Goal: Task Accomplishment & Management: Manage account settings

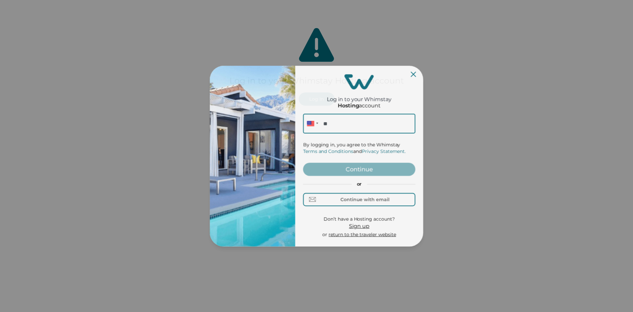
click at [318, 101] on div "Log in to your Whimstay Hosting account Phone ** By logging in, you agree to th…" at bounding box center [359, 155] width 112 height 175
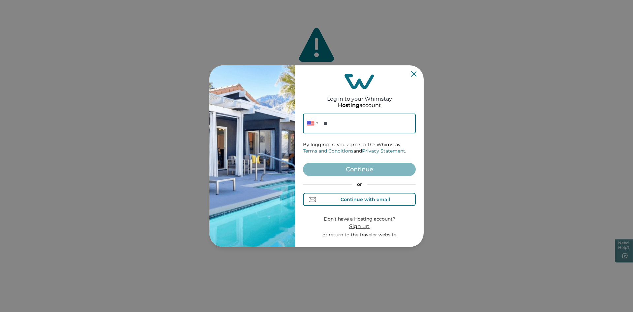
click at [380, 198] on div "Continue with email" at bounding box center [365, 199] width 49 height 5
click at [360, 202] on div "Continue with phone" at bounding box center [359, 199] width 63 height 7
click at [337, 121] on input "**" at bounding box center [359, 123] width 113 height 20
type input "**********"
click at [361, 173] on button "Continue" at bounding box center [359, 169] width 113 height 13
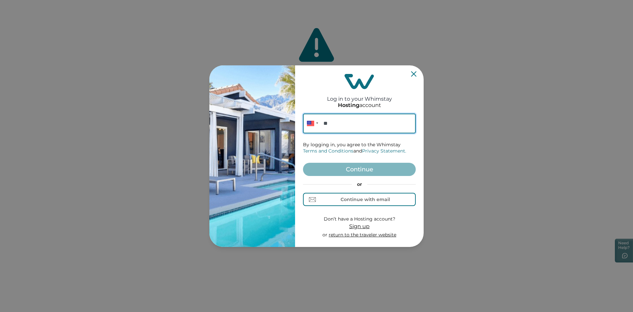
click at [345, 120] on input "**" at bounding box center [359, 123] width 113 height 20
type input "**********"
click at [351, 168] on button "Continue" at bounding box center [359, 169] width 113 height 13
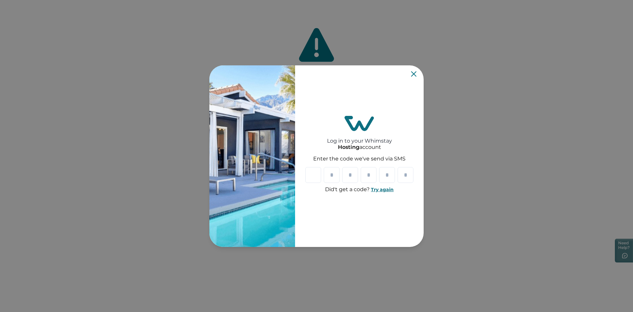
type input "*"
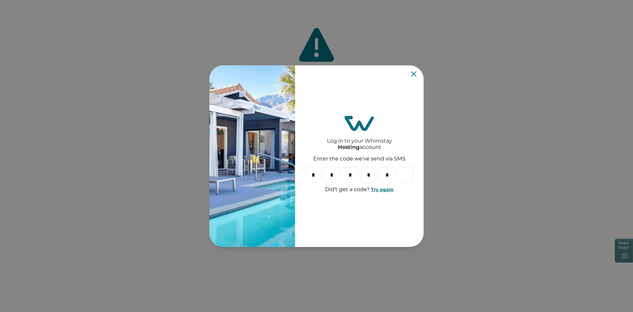
type input "*"
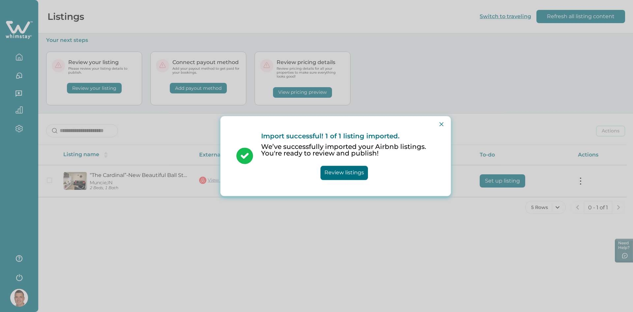
click at [354, 172] on button "Review listings" at bounding box center [343, 173] width 47 height 14
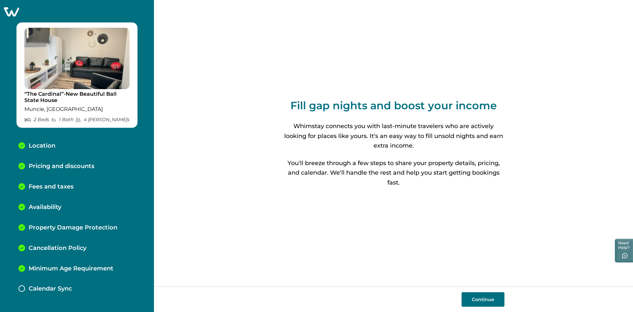
click at [63, 166] on p "Pricing and discounts" at bounding box center [62, 166] width 66 height 7
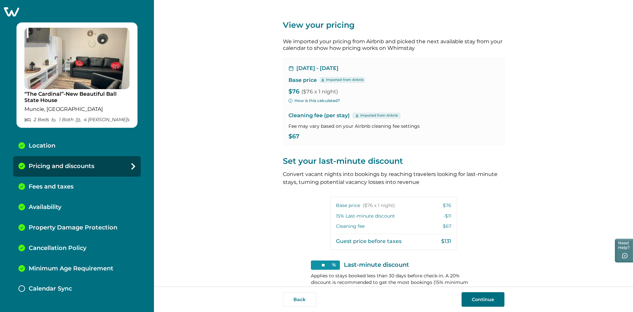
click at [301, 92] on span "($76 x 1 night)" at bounding box center [319, 91] width 37 height 6
drag, startPoint x: 297, startPoint y: 92, endPoint x: 290, endPoint y: 94, distance: 6.6
click at [290, 93] on p "$76 ($76 x 1 night)" at bounding box center [393, 91] width 210 height 7
click at [296, 94] on p "$76 ($76 x 1 night)" at bounding box center [393, 91] width 210 height 7
click at [319, 101] on button "How is this calculated?" at bounding box center [313, 101] width 51 height 6
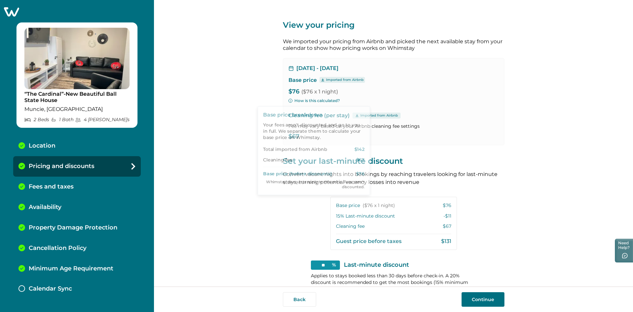
click at [253, 87] on div "View your pricing We imported your pricing from Airbnb and picked the next avai…" at bounding box center [393, 143] width 479 height 286
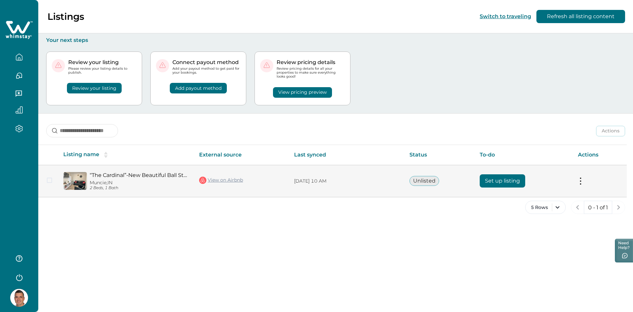
click at [501, 180] on button "Set up listing" at bounding box center [503, 180] width 46 height 13
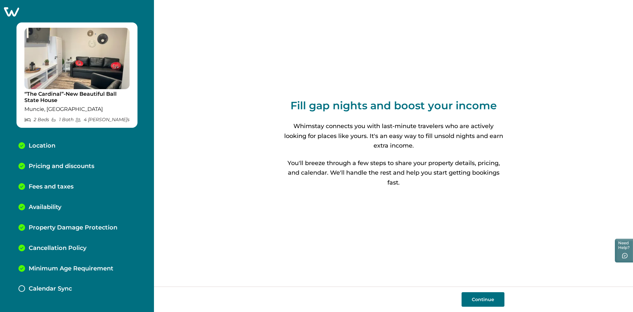
click at [481, 302] on button "Continue" at bounding box center [483, 299] width 43 height 15
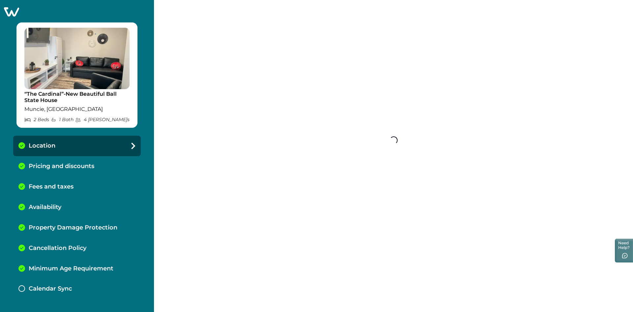
select select "**"
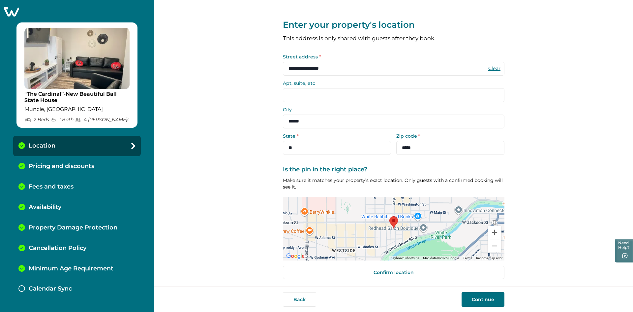
scroll to position [2, 0]
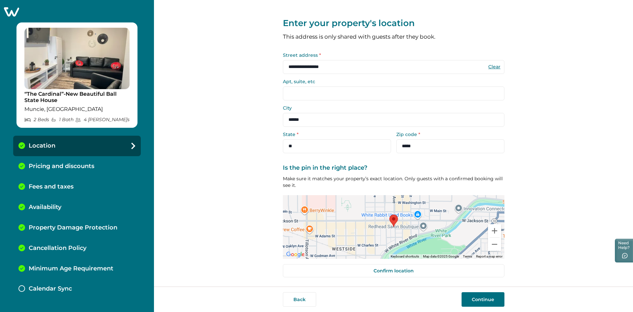
click at [494, 295] on button "Continue" at bounding box center [483, 299] width 43 height 15
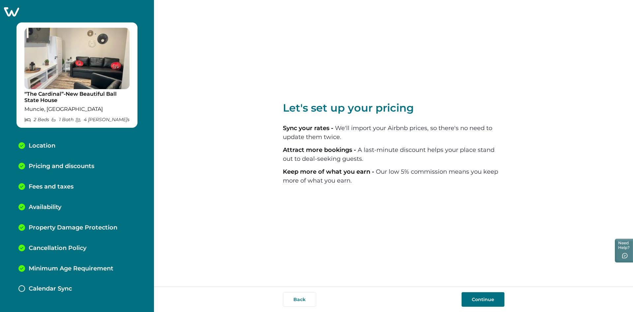
click at [471, 298] on button "Continue" at bounding box center [483, 299] width 43 height 15
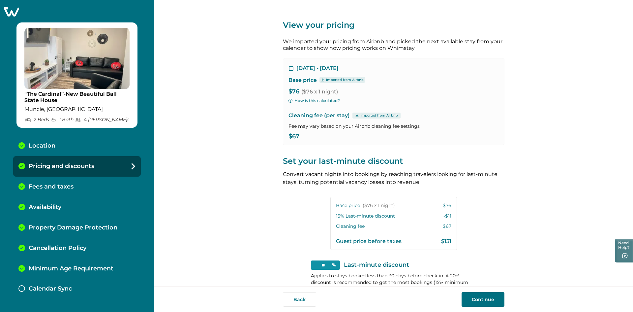
click at [296, 88] on p "$76 ($76 x 1 night)" at bounding box center [393, 91] width 210 height 7
click at [296, 90] on p "$76 ($76 x 1 night)" at bounding box center [393, 91] width 210 height 7
drag, startPoint x: 295, startPoint y: 90, endPoint x: 286, endPoint y: 92, distance: 9.3
click at [286, 92] on div "[DATE] - [DATE] Base price Imported from Airbnb $76 ($76 x 1 night) How is this…" at bounding box center [394, 101] width 222 height 87
click at [292, 91] on p "$76 ($76 x 1 night)" at bounding box center [393, 91] width 210 height 7
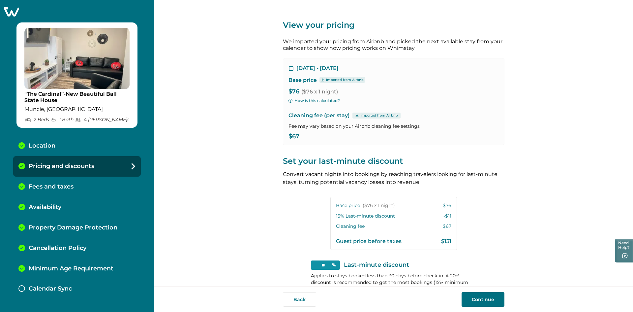
click at [486, 299] on button "Continue" at bounding box center [483, 299] width 43 height 15
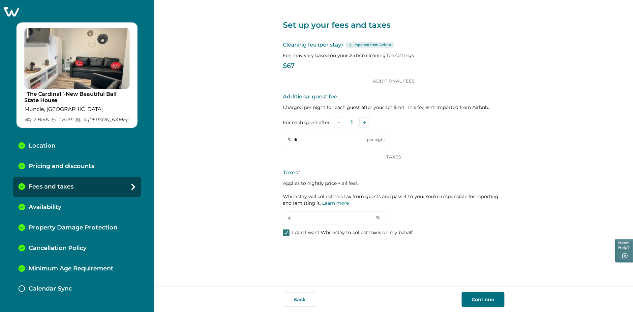
click at [285, 235] on div at bounding box center [286, 232] width 4 height 5
click at [294, 219] on input "*" at bounding box center [336, 217] width 106 height 13
type input "**"
click at [480, 300] on button "Continue" at bounding box center [483, 299] width 43 height 15
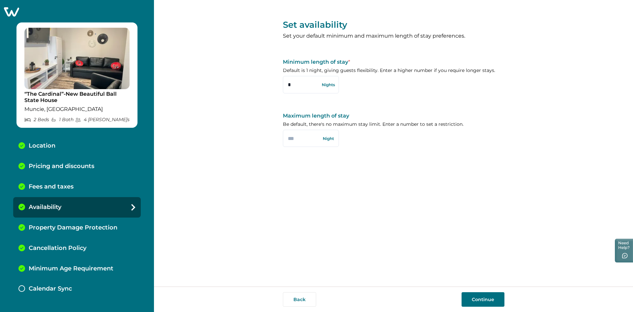
click at [483, 299] on button "Continue" at bounding box center [483, 299] width 43 height 15
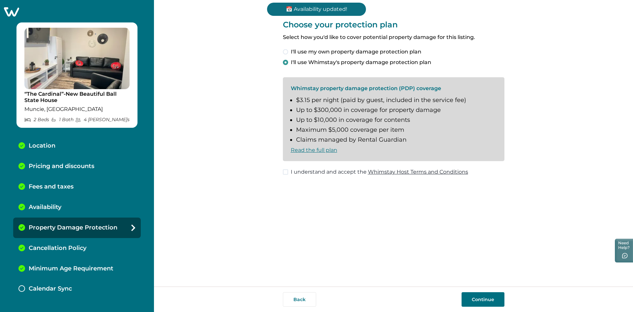
click at [483, 302] on button "Continue" at bounding box center [483, 299] width 43 height 15
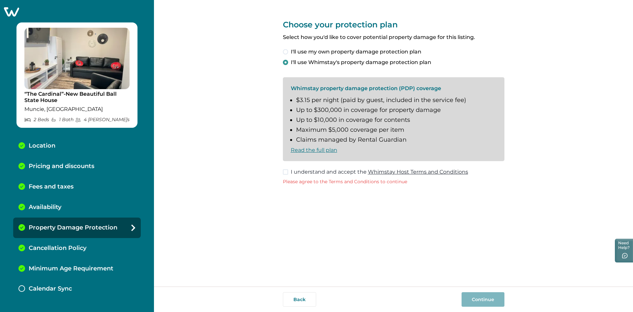
click at [286, 173] on span at bounding box center [285, 171] width 5 height 5
click at [482, 299] on button "Continue" at bounding box center [483, 299] width 43 height 15
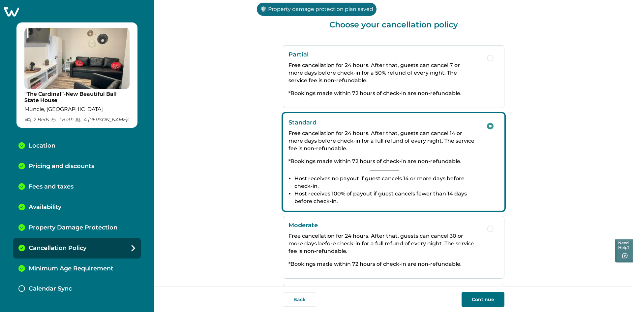
click at [491, 297] on button "Continue" at bounding box center [483, 299] width 43 height 15
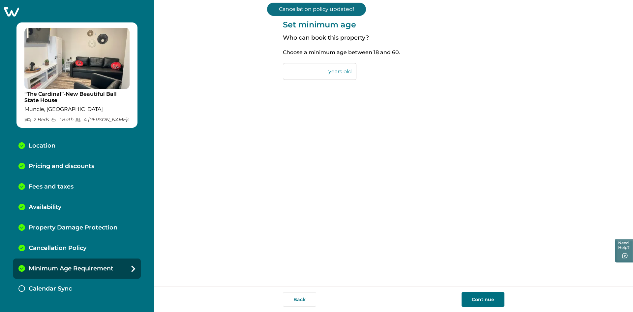
click at [481, 300] on button "Continue" at bounding box center [483, 299] width 43 height 15
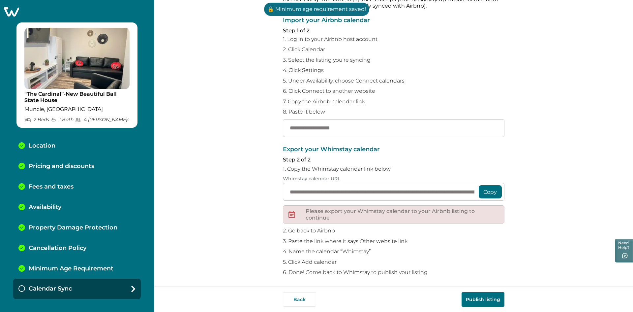
scroll to position [44, 0]
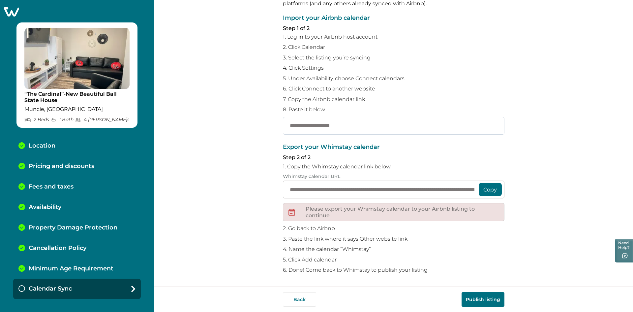
paste input "**********"
click at [485, 186] on button "Copy" at bounding box center [490, 189] width 23 height 13
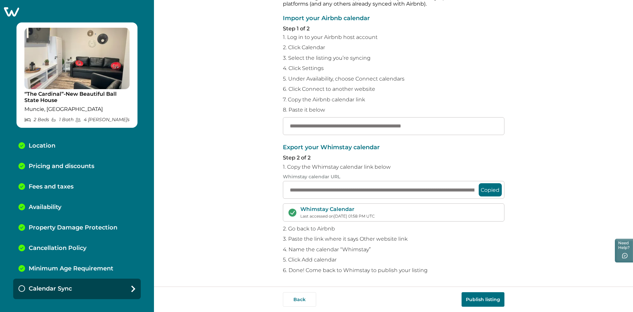
click at [486, 301] on button "Publish listing" at bounding box center [483, 299] width 43 height 15
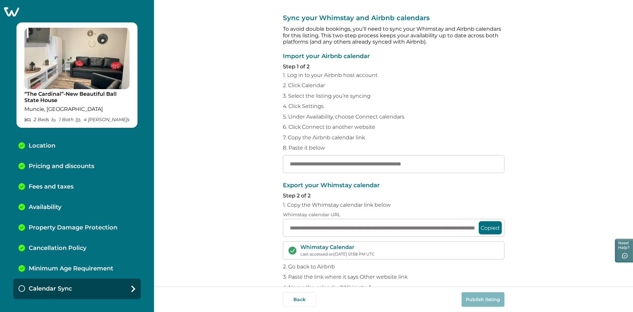
scroll to position [0, 0]
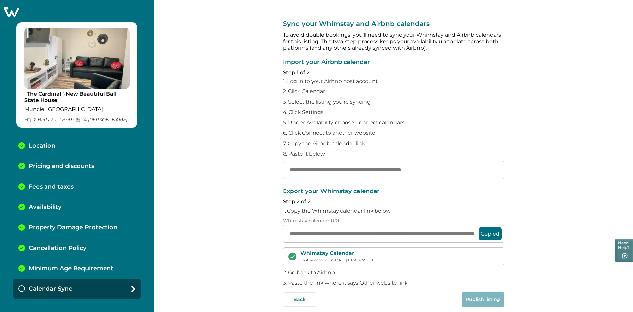
drag, startPoint x: 460, startPoint y: 167, endPoint x: 249, endPoint y: 152, distance: 211.6
click at [249, 152] on div "**********" at bounding box center [393, 143] width 479 height 286
click at [501, 261] on div "Whimstay Calendar Last accessed on [DATE] 01:58 PM UTC" at bounding box center [394, 256] width 222 height 18
click at [466, 168] on input "**********" at bounding box center [394, 170] width 222 height 18
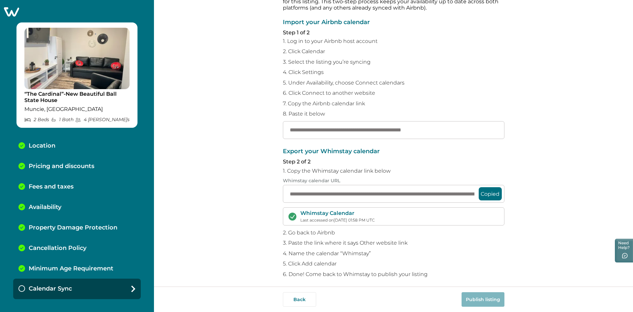
scroll to position [44, 0]
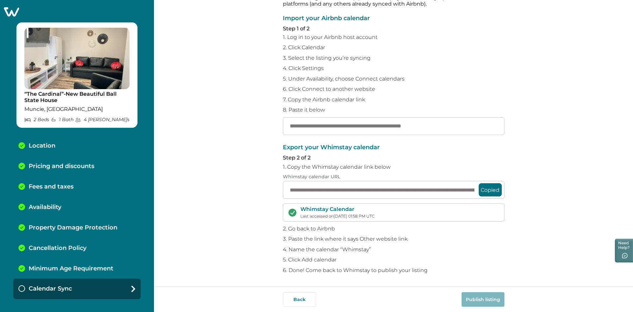
click at [488, 188] on button "Copied" at bounding box center [490, 189] width 23 height 13
drag, startPoint x: 287, startPoint y: 126, endPoint x: 554, endPoint y: 123, distance: 267.4
click at [554, 123] on div "**********" at bounding box center [393, 143] width 479 height 286
paste input "**********"
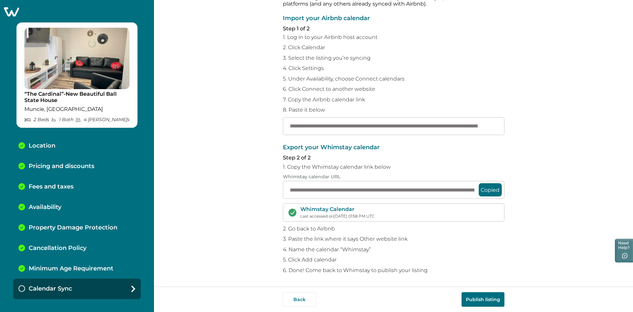
type input "**********"
click at [488, 190] on button "Copied" at bounding box center [490, 189] width 23 height 13
click at [481, 300] on button "Publish listing" at bounding box center [483, 299] width 43 height 15
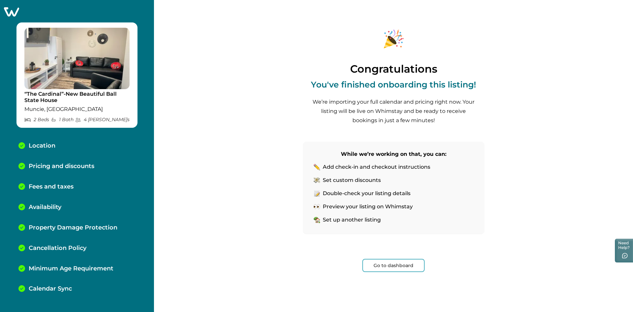
click at [395, 265] on button "Go to dashboard" at bounding box center [393, 264] width 62 height 13
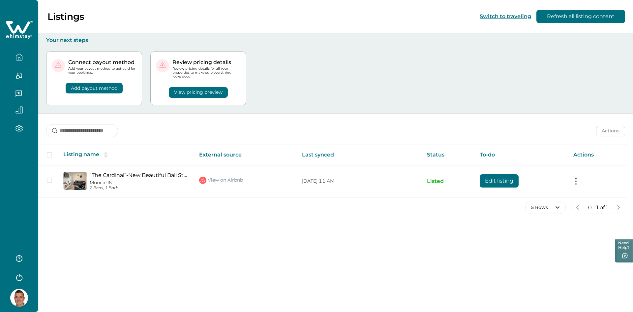
click at [99, 86] on button "Add payout method" at bounding box center [94, 88] width 57 height 11
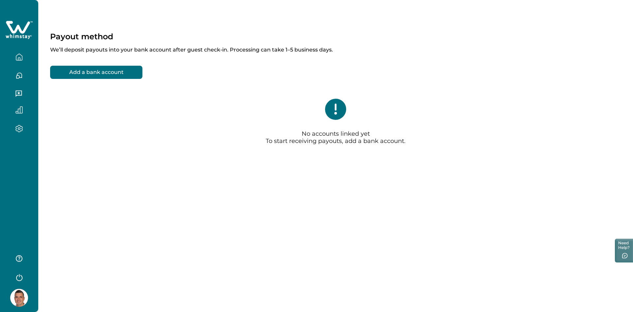
click at [116, 68] on button "Add a bank account" at bounding box center [96, 72] width 92 height 13
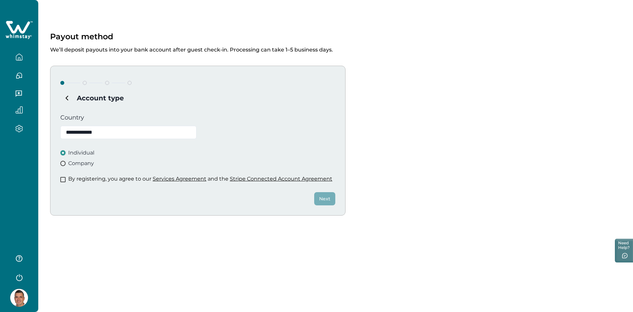
click at [62, 163] on span at bounding box center [62, 163] width 5 height 5
click at [63, 181] on span at bounding box center [62, 179] width 5 height 5
click at [330, 200] on button "Next" at bounding box center [324, 198] width 21 height 13
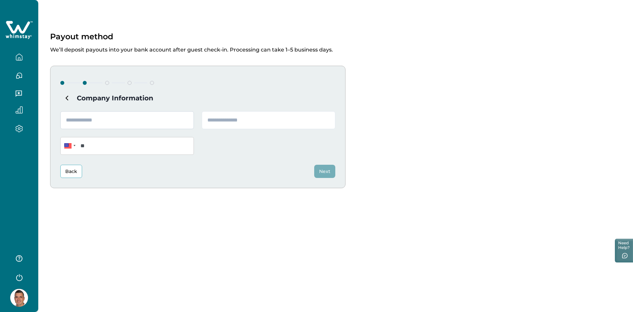
click at [110, 125] on input "text" at bounding box center [127, 120] width 134 height 18
type input "**********"
click at [234, 119] on input "text" at bounding box center [269, 120] width 134 height 18
click at [234, 120] on input "text" at bounding box center [269, 120] width 134 height 18
type input "**********"
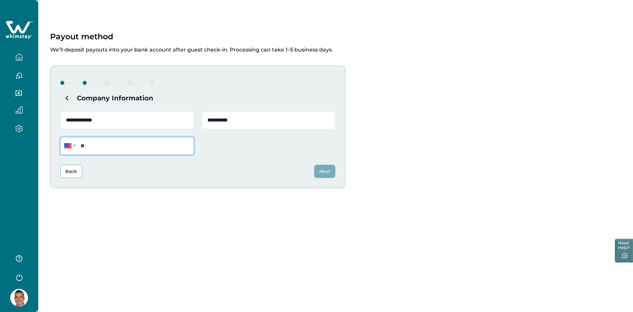
click at [135, 149] on input "**" at bounding box center [127, 146] width 134 height 18
type input "**********"
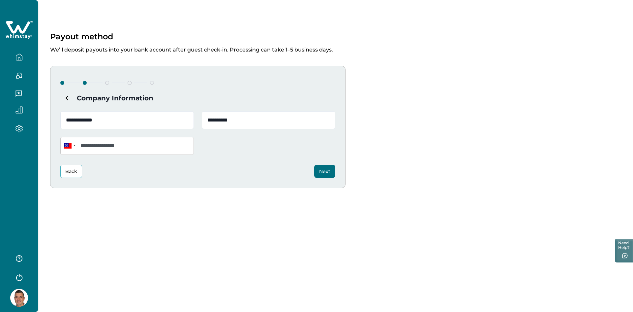
click at [319, 170] on button "Next" at bounding box center [324, 171] width 21 height 13
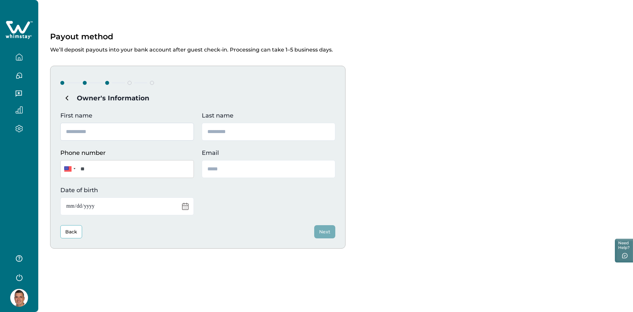
click at [105, 132] on input "First name" at bounding box center [127, 132] width 134 height 18
type input "********"
type input "**********"
click at [105, 170] on input "**" at bounding box center [127, 169] width 134 height 18
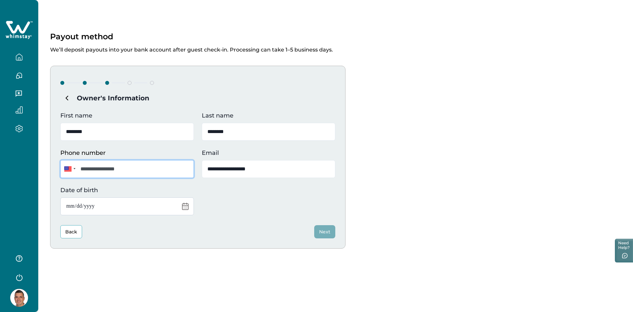
type input "**********"
click at [116, 205] on input "Date of birth" at bounding box center [127, 206] width 134 height 18
type input "**********"
click at [329, 230] on button "Next" at bounding box center [324, 231] width 21 height 13
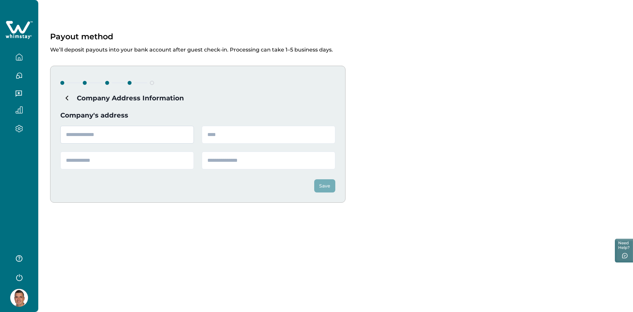
click at [115, 135] on input "text" at bounding box center [127, 135] width 134 height 18
type input "**********"
type input "*******"
type input "**"
type input "*****"
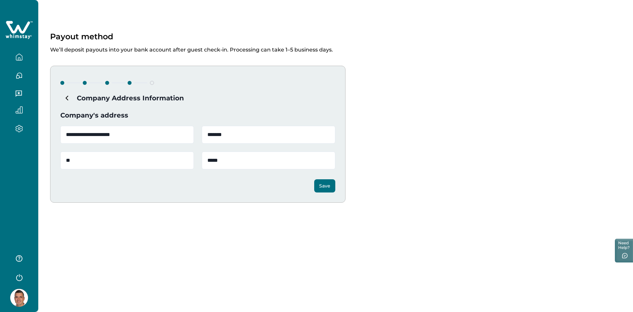
click at [326, 184] on button "Save" at bounding box center [324, 185] width 21 height 13
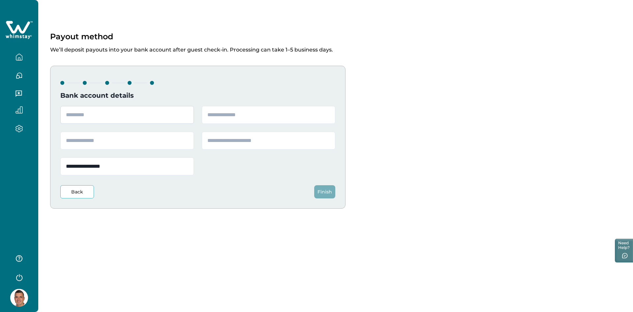
click at [99, 121] on input "text" at bounding box center [127, 115] width 134 height 18
type input "******"
click at [217, 117] on input "text" at bounding box center [269, 115] width 134 height 18
type input "*********"
click at [125, 150] on div "**********" at bounding box center [197, 140] width 275 height 69
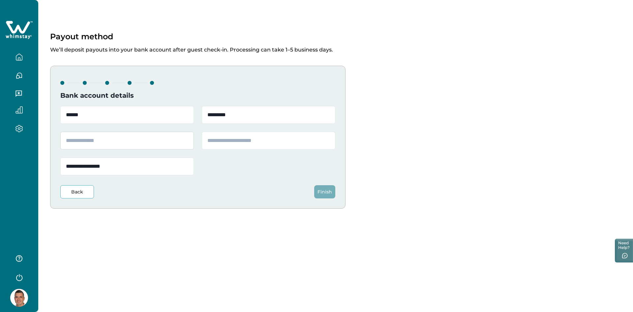
click at [126, 148] on input "text" at bounding box center [127, 141] width 134 height 18
type input "**********"
click at [240, 139] on input "text" at bounding box center [269, 141] width 134 height 18
type input "**********"
click at [324, 194] on button "Finish" at bounding box center [324, 191] width 21 height 13
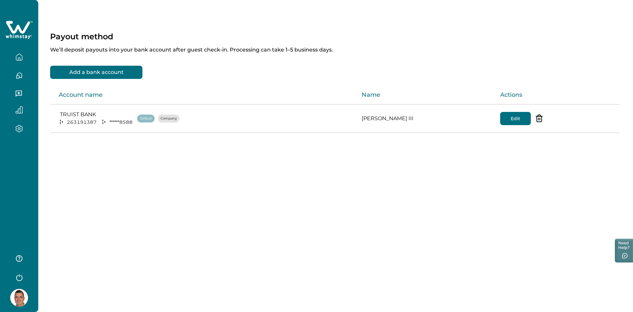
click at [20, 55] on icon "button" at bounding box center [18, 56] width 7 height 7
click at [170, 18] on div "Payout method We’ll deposit payouts into your bank account after guest check-in…" at bounding box center [335, 91] width 595 height 182
click at [23, 131] on button "button" at bounding box center [19, 129] width 28 height 8
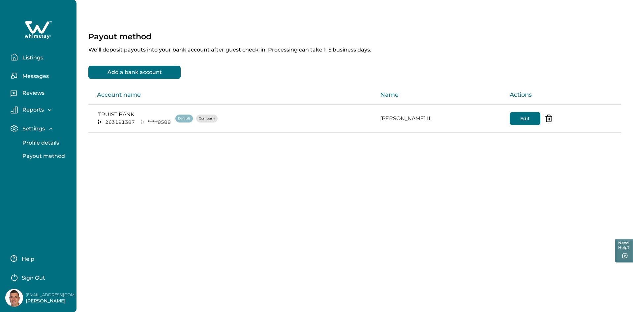
click at [20, 297] on img at bounding box center [14, 297] width 18 height 18
click at [28, 58] on p "Listings" at bounding box center [31, 57] width 23 height 7
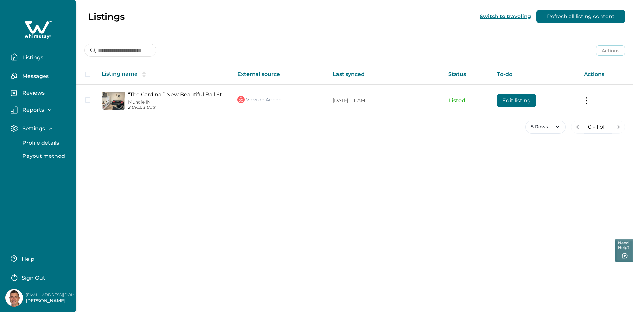
click at [32, 31] on icon at bounding box center [37, 27] width 24 height 13
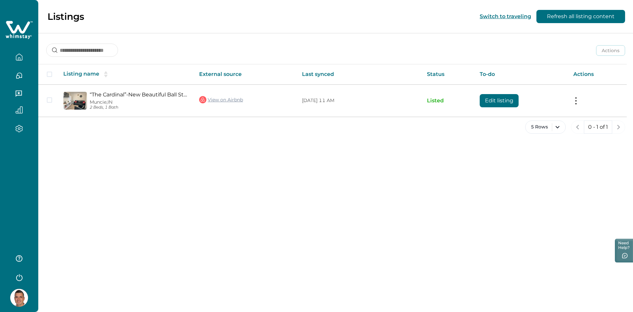
click at [20, 56] on icon "button" at bounding box center [18, 56] width 7 height 7
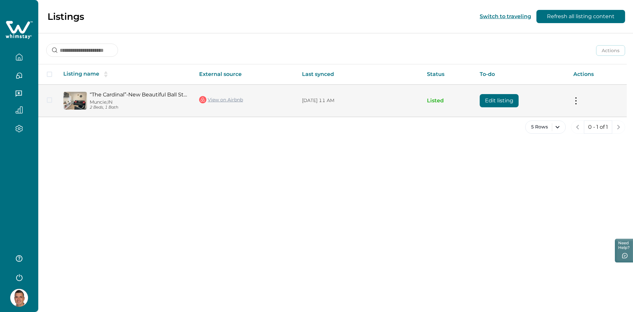
click at [519, 98] on button "Edit listing" at bounding box center [499, 100] width 39 height 13
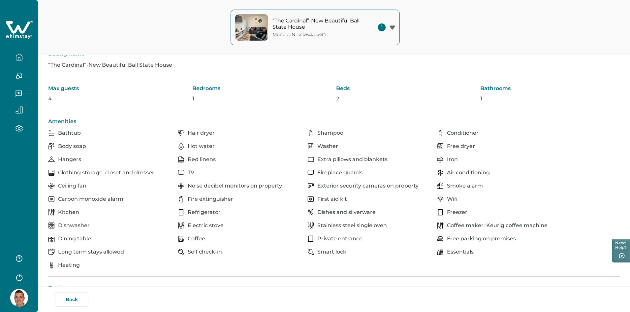
scroll to position [6, 0]
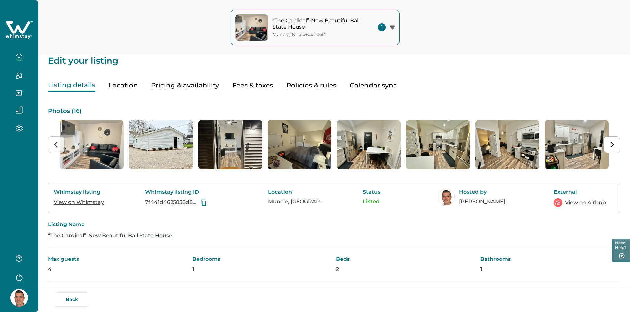
click at [193, 83] on button "Pricing & availability" at bounding box center [185, 85] width 68 height 14
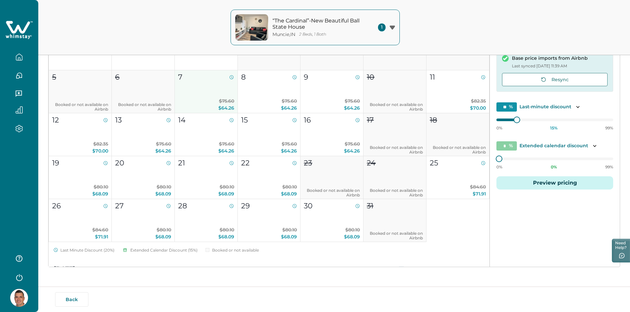
click at [227, 108] on span "$64.26" at bounding box center [226, 108] width 16 height 6
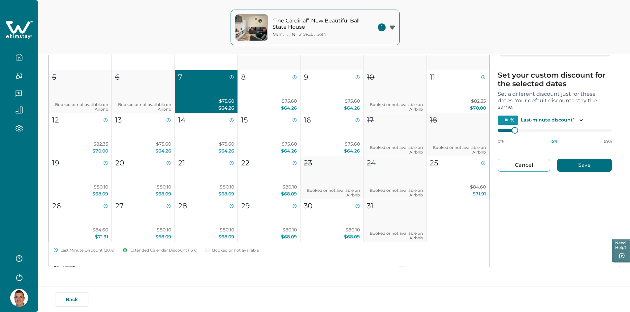
click at [514, 162] on button "Cancel" at bounding box center [524, 165] width 52 height 13
type input "*"
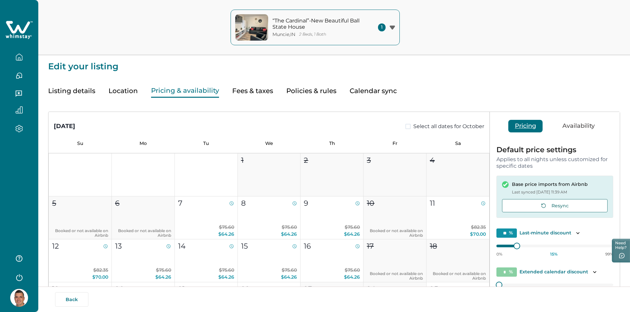
click at [18, 128] on icon "button" at bounding box center [18, 129] width 7 height 8
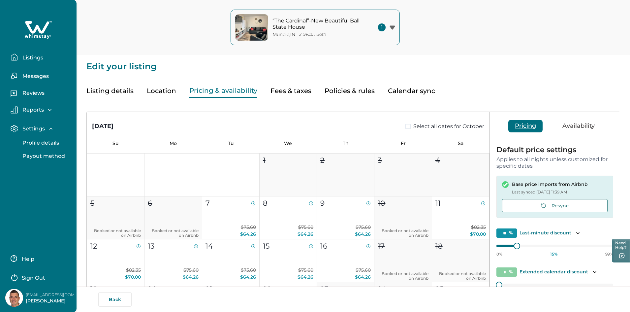
click at [28, 129] on p "Settings" at bounding box center [32, 128] width 24 height 7
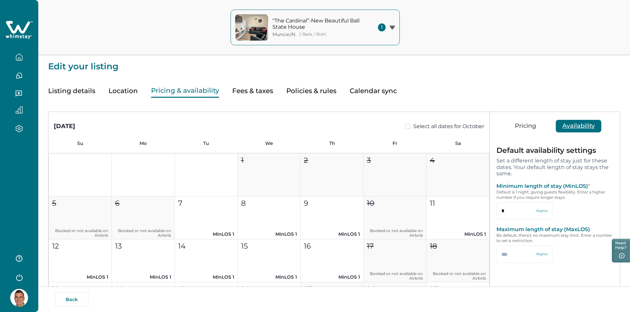
click at [571, 126] on button "Availability" at bounding box center [579, 126] width 46 height 13
click at [525, 123] on button "Pricing" at bounding box center [525, 126] width 34 height 13
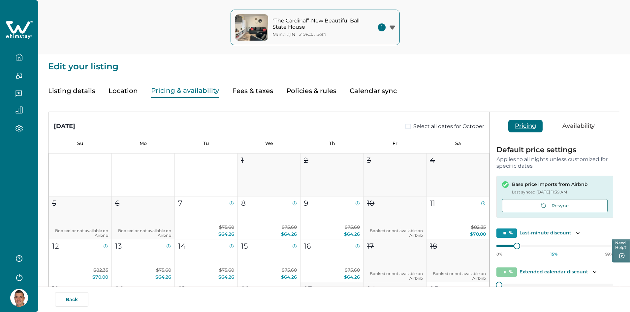
click at [504, 183] on icon at bounding box center [505, 184] width 7 height 7
click at [533, 207] on button "Resync" at bounding box center [555, 205] width 106 height 13
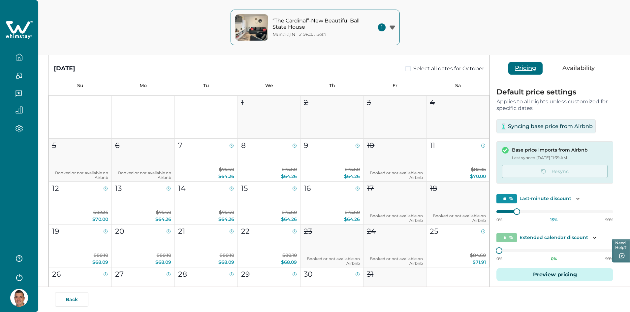
scroll to position [66, 0]
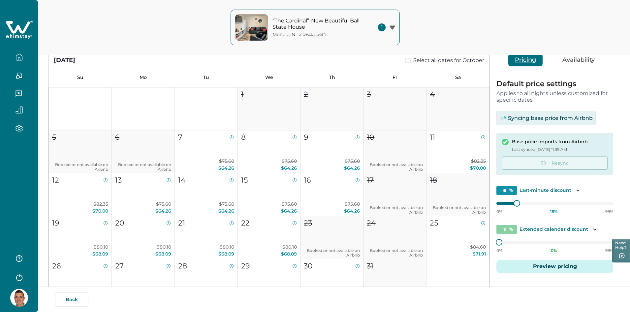
click at [541, 39] on div "“The Cardinal”-New Beautiful Ball State House [GEOGRAPHIC_DATA] , IN 2 Beds, 1 …" at bounding box center [315, 27] width 630 height 55
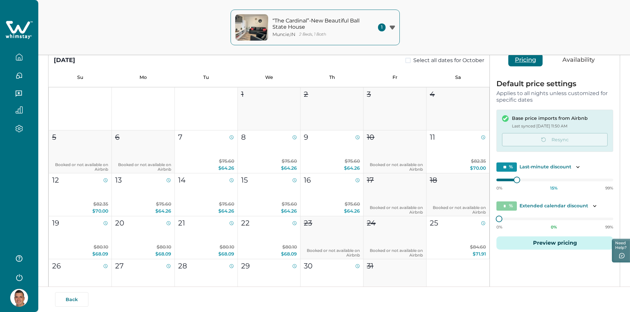
click at [18, 77] on icon "button" at bounding box center [18, 75] width 7 height 7
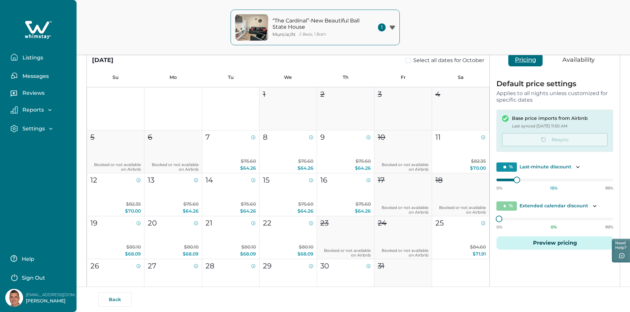
click at [24, 78] on p "Messages" at bounding box center [34, 76] width 28 height 7
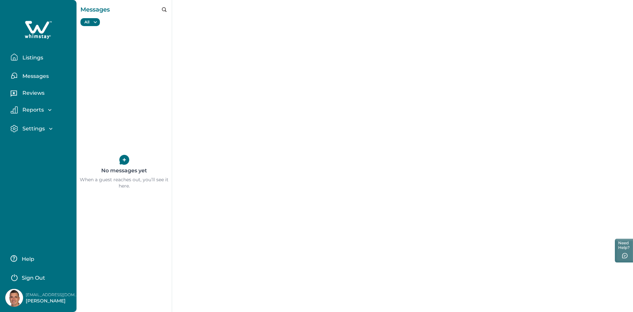
click at [33, 56] on p "Listings" at bounding box center [31, 57] width 23 height 7
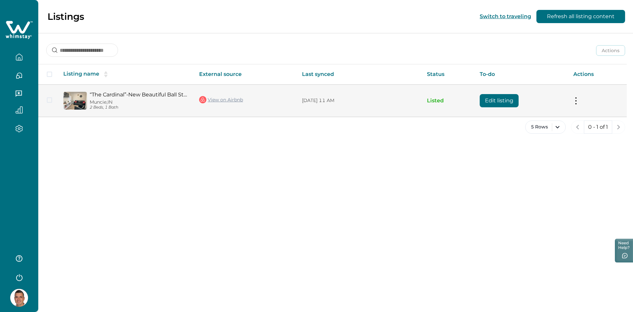
click at [158, 97] on link "“The Cardinal”-New Beautiful Ball State House" at bounding box center [139, 94] width 99 height 6
click at [491, 102] on button "Edit listing" at bounding box center [499, 100] width 39 height 13
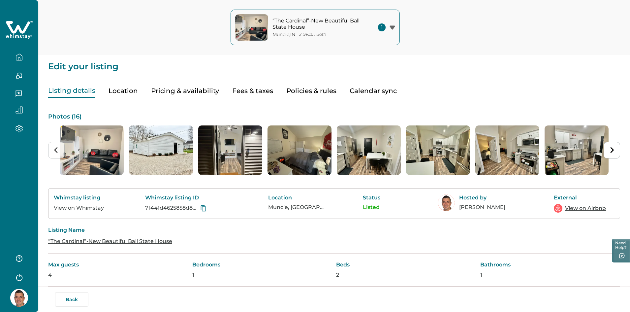
click at [247, 91] on button "Fees & taxes" at bounding box center [252, 91] width 41 height 14
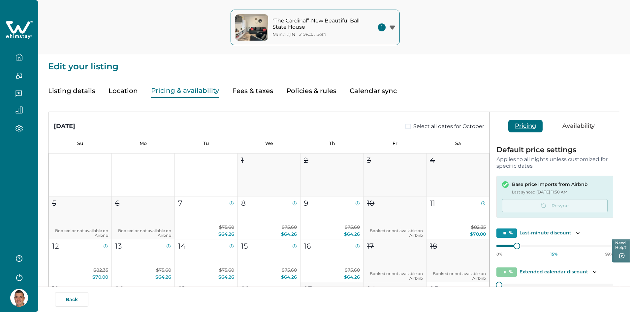
click at [189, 90] on button "Pricing & availability" at bounding box center [185, 91] width 68 height 14
click at [248, 90] on button "Fees & taxes" at bounding box center [252, 91] width 41 height 14
click at [177, 88] on button "Pricing & availability" at bounding box center [185, 91] width 68 height 14
click at [406, 127] on span at bounding box center [407, 126] width 5 height 5
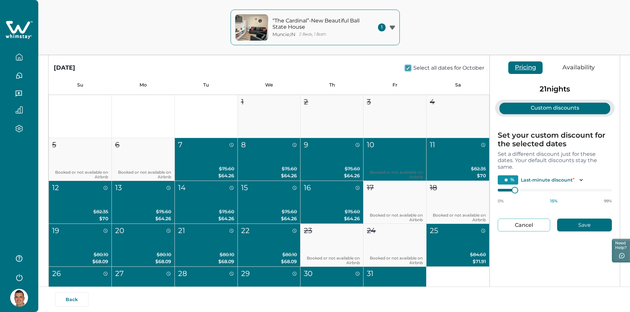
scroll to position [66, 0]
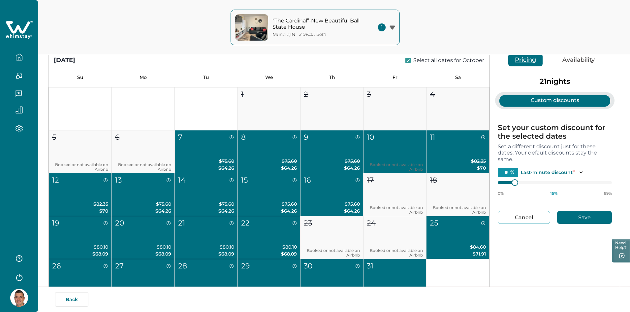
click at [221, 151] on button "7 $75.60 $64.26" at bounding box center [206, 151] width 63 height 43
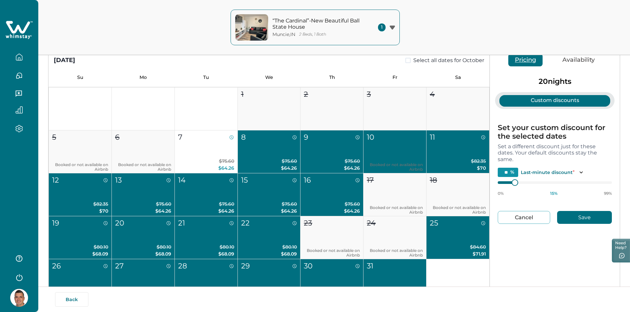
click at [251, 150] on button "8 $75.60 $64.26" at bounding box center [269, 151] width 63 height 43
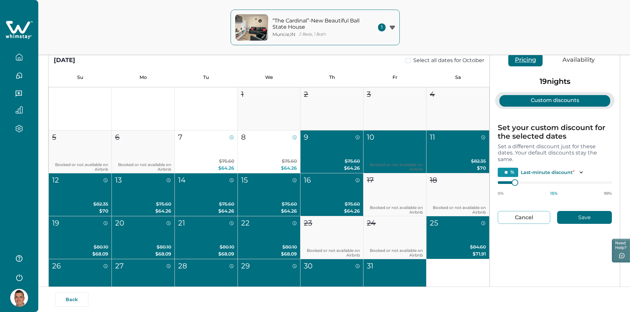
click at [318, 149] on button "9 $75.60 $64.26" at bounding box center [331, 151] width 63 height 43
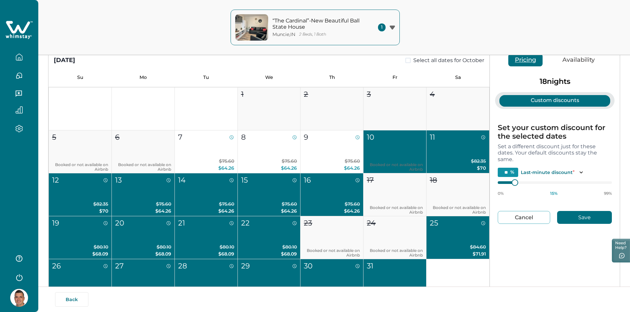
click at [139, 200] on button "13 $75.60 $64.26" at bounding box center [143, 194] width 63 height 43
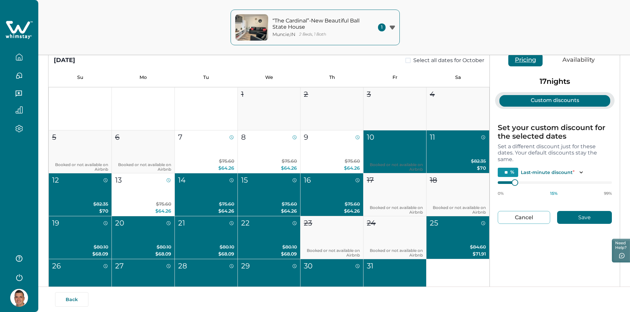
click at [195, 202] on p "$75.60 $64.26" at bounding box center [206, 207] width 56 height 14
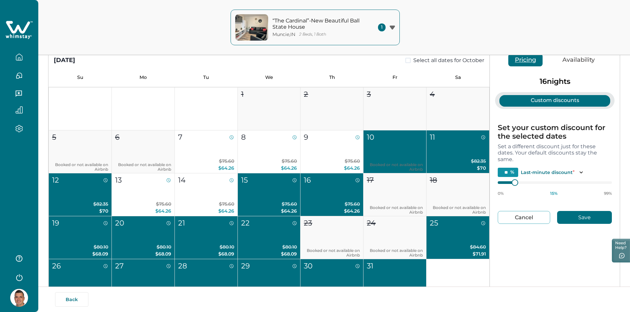
click at [259, 200] on button "15 $75.60 $64.26" at bounding box center [269, 194] width 63 height 43
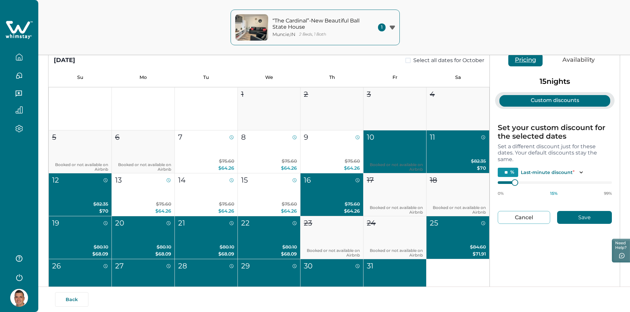
click at [326, 197] on button "16 $75.60 $64.26" at bounding box center [331, 194] width 63 height 43
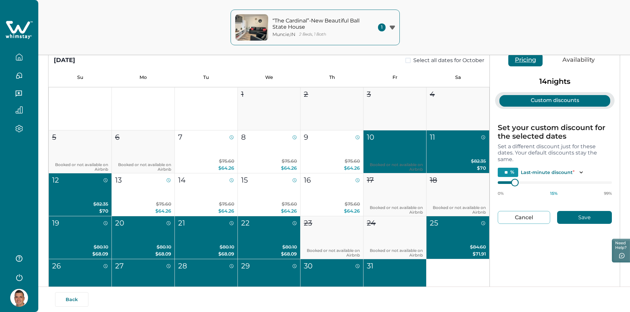
click at [468, 179] on div "[DATE] Select all dates for October Su Mo Tu We Th Fr Sa 1 2 3 4 5 Booked or no…" at bounding box center [333, 186] width 571 height 281
click at [582, 174] on icon "Toggle description" at bounding box center [581, 172] width 7 height 7
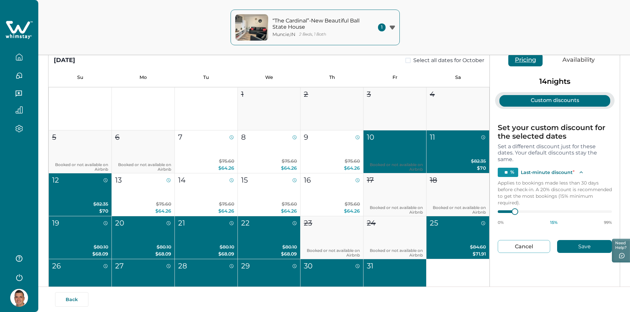
click at [582, 174] on icon "Toggle description" at bounding box center [581, 172] width 7 height 7
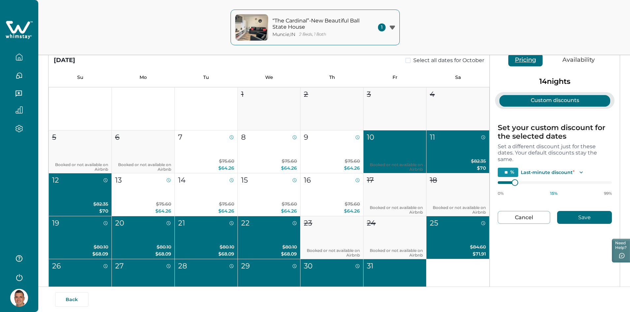
click at [533, 218] on button "Cancel" at bounding box center [524, 217] width 52 height 13
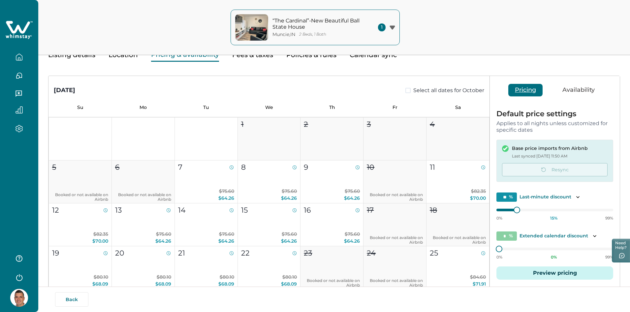
scroll to position [0, 0]
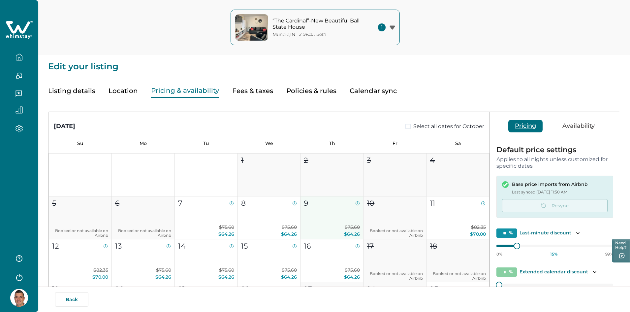
click at [357, 203] on icon "button" at bounding box center [357, 203] width 1 height 2
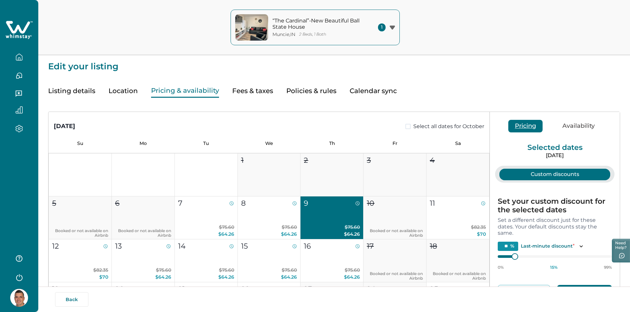
click at [357, 203] on icon "button" at bounding box center [357, 203] width 1 height 2
type input "*"
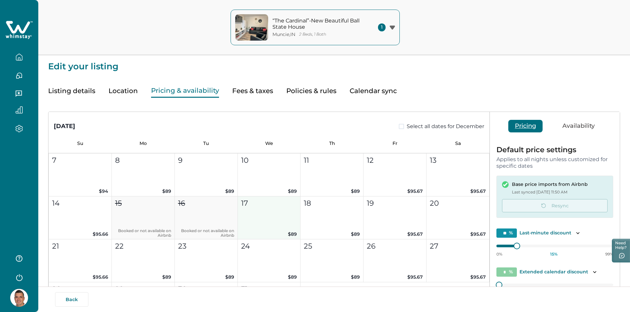
scroll to position [626, 0]
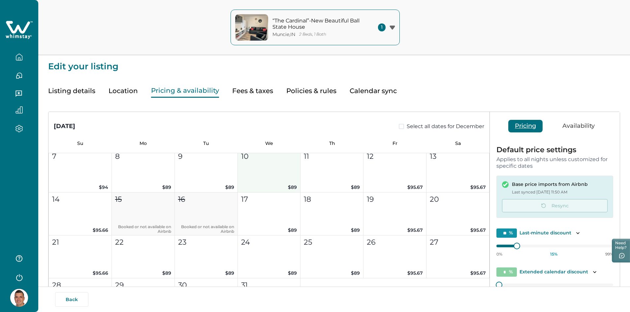
click at [271, 174] on button "10 $89" at bounding box center [269, 170] width 63 height 43
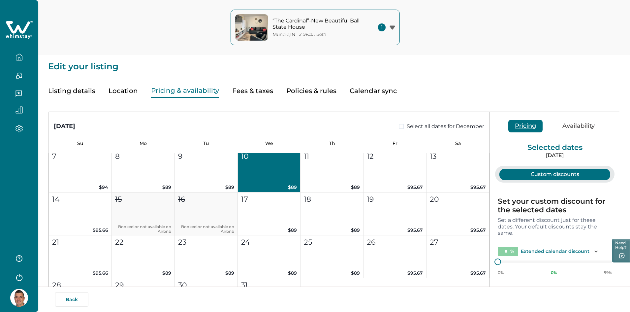
click at [271, 174] on button "10 $89" at bounding box center [269, 170] width 63 height 43
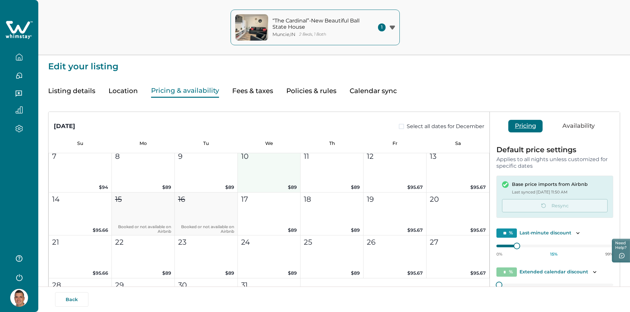
type input "**"
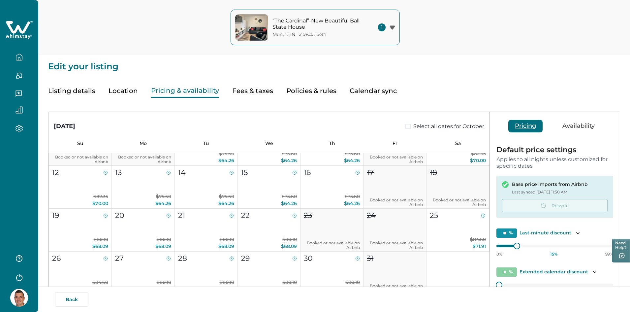
scroll to position [0, 0]
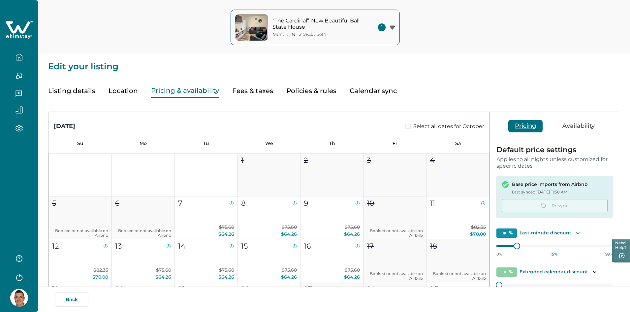
click at [574, 233] on icon "Toggle description" at bounding box center [577, 232] width 7 height 7
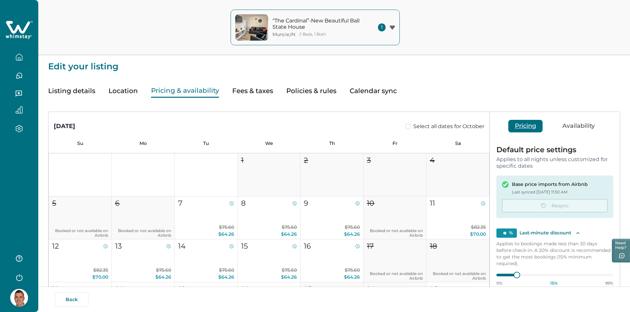
click at [574, 233] on icon "Toggle description" at bounding box center [577, 232] width 7 height 7
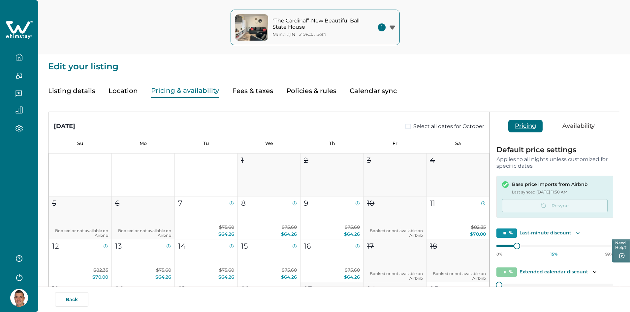
click at [126, 89] on button "Location" at bounding box center [122, 91] width 29 height 14
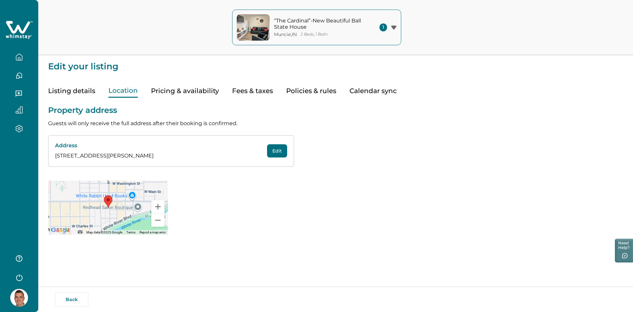
click at [126, 212] on div at bounding box center [108, 207] width 120 height 54
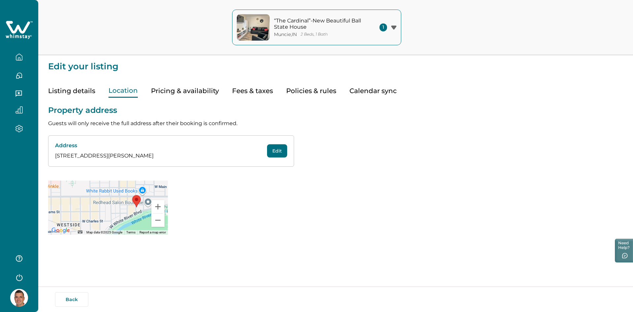
drag, startPoint x: 114, startPoint y: 209, endPoint x: 143, endPoint y: 209, distance: 28.7
click at [143, 209] on div at bounding box center [108, 207] width 120 height 54
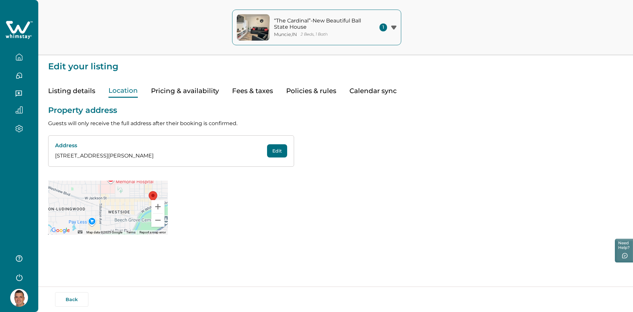
drag, startPoint x: 104, startPoint y: 194, endPoint x: 132, endPoint y: 190, distance: 29.0
click at [136, 193] on div at bounding box center [108, 207] width 120 height 54
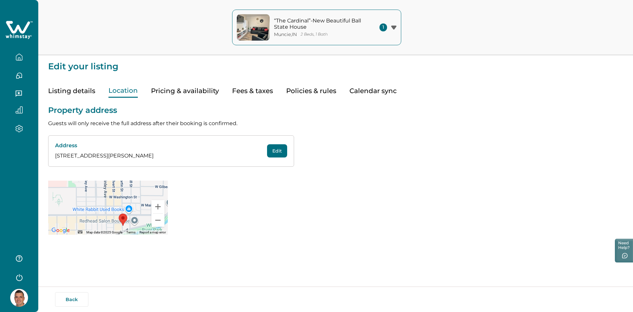
drag, startPoint x: 149, startPoint y: 200, endPoint x: 79, endPoint y: 215, distance: 71.5
click at [79, 215] on div at bounding box center [108, 207] width 120 height 54
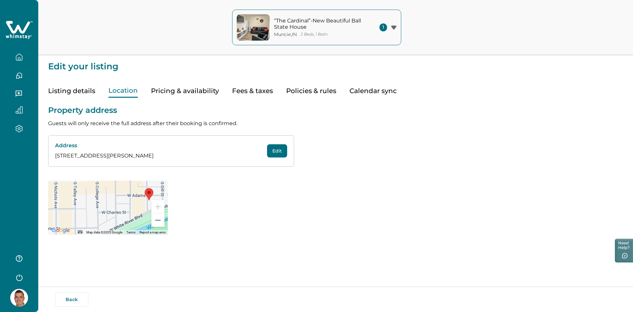
drag, startPoint x: 110, startPoint y: 211, endPoint x: 119, endPoint y: 183, distance: 29.6
click at [119, 183] on div at bounding box center [108, 207] width 120 height 54
click at [108, 199] on div at bounding box center [108, 207] width 120 height 54
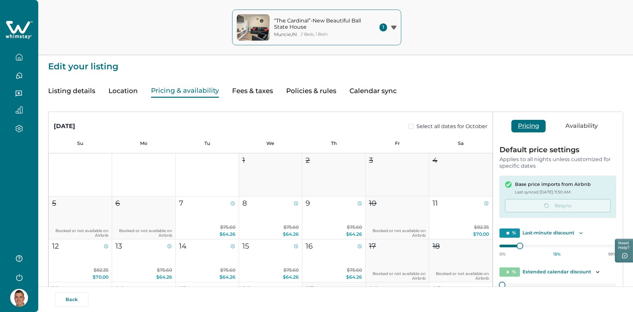
click at [191, 90] on button "Pricing & availability" at bounding box center [185, 91] width 68 height 14
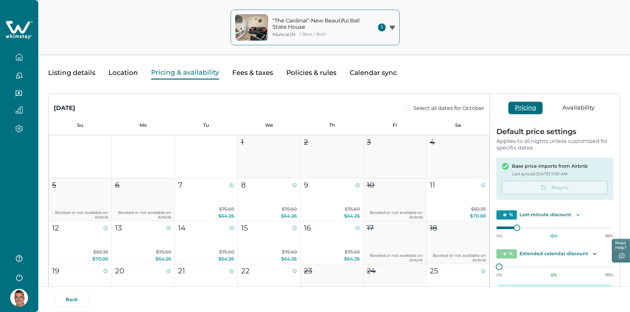
scroll to position [33, 0]
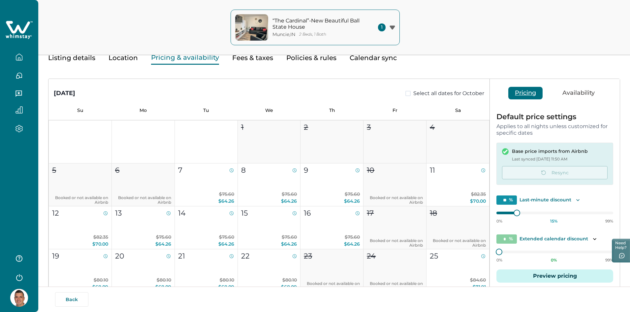
click at [531, 93] on button "Pricing" at bounding box center [525, 93] width 34 height 13
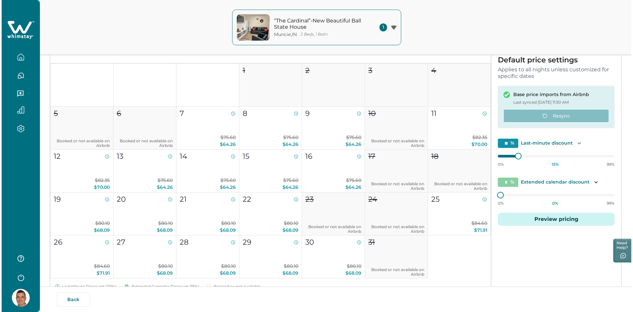
scroll to position [99, 0]
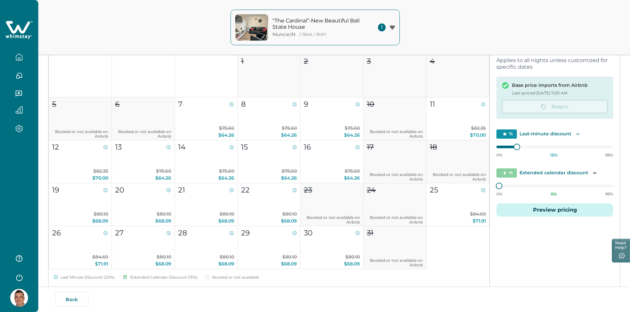
click at [561, 210] on button "Preview pricing" at bounding box center [554, 209] width 117 height 13
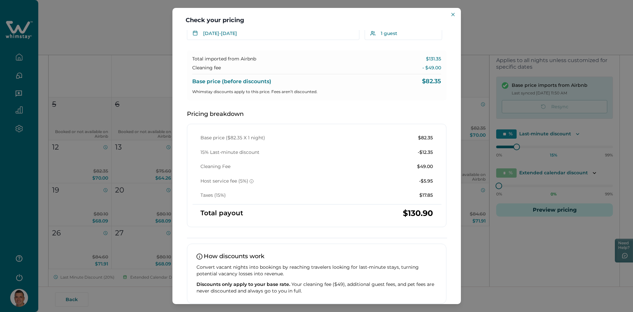
scroll to position [57, 0]
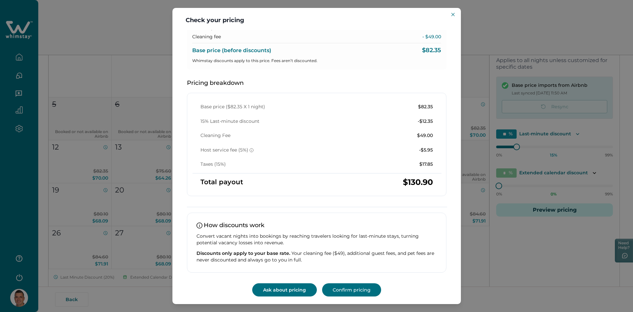
click at [298, 289] on button "Ask about pricing" at bounding box center [284, 289] width 65 height 13
click at [456, 14] on button "Close" at bounding box center [453, 15] width 8 height 8
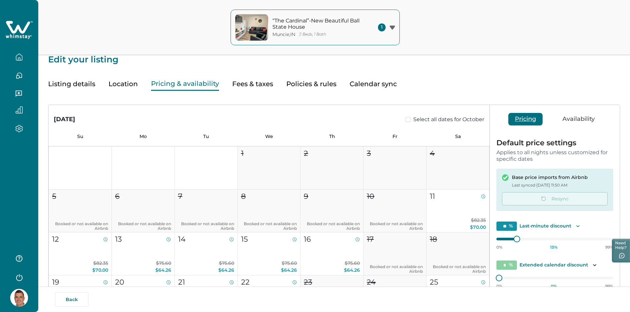
scroll to position [0, 0]
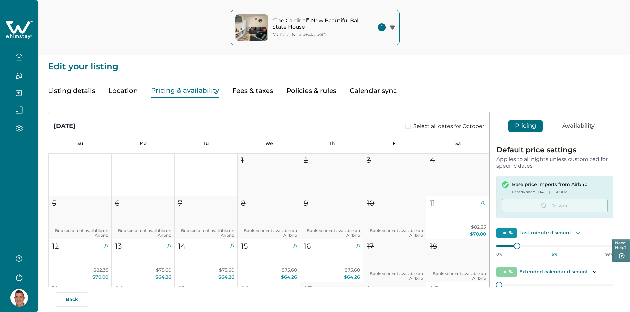
click at [587, 126] on button "Availability" at bounding box center [579, 126] width 46 height 13
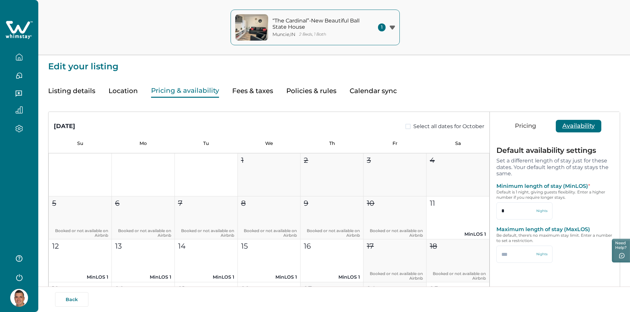
click at [362, 94] on button "Calendar sync" at bounding box center [372, 91] width 47 height 14
